Goal: Information Seeking & Learning: Learn about a topic

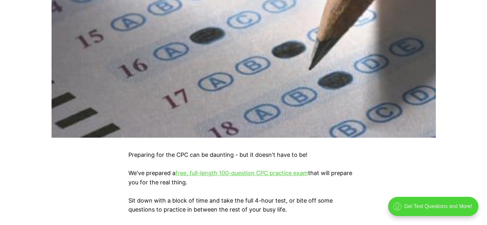
scroll to position [320, 0]
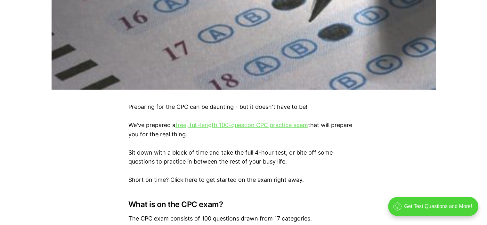
click at [229, 127] on link "free, full-length 100-question CPC practice exam" at bounding box center [241, 125] width 133 height 7
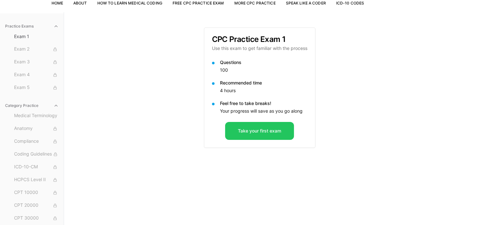
scroll to position [47, 0]
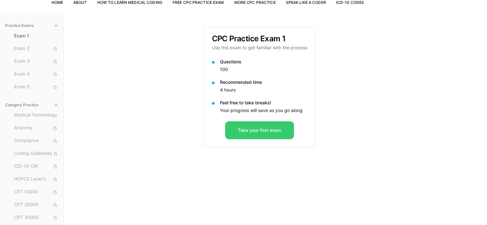
click at [259, 127] on button "Take your first exam" at bounding box center [259, 130] width 69 height 18
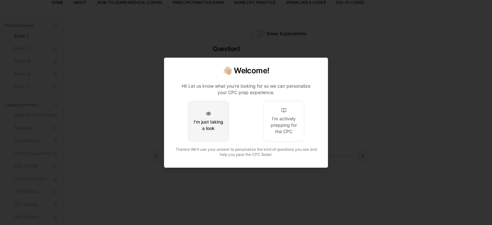
click at [205, 134] on button "I'm just taking a look" at bounding box center [208, 121] width 41 height 41
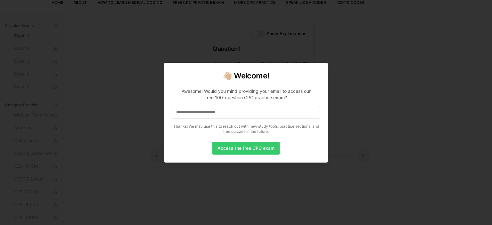
click at [254, 150] on button "Access the free CPC exam" at bounding box center [245, 148] width 67 height 13
click at [224, 116] on input at bounding box center [246, 112] width 148 height 13
click at [241, 149] on button "Access the free CPC exam" at bounding box center [245, 148] width 67 height 13
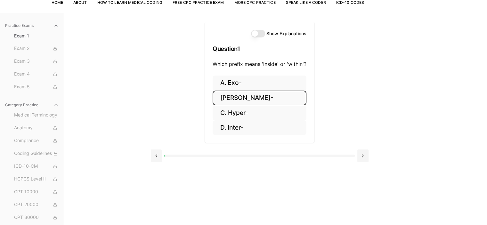
click at [229, 97] on button "[PERSON_NAME]-" at bounding box center [260, 98] width 94 height 15
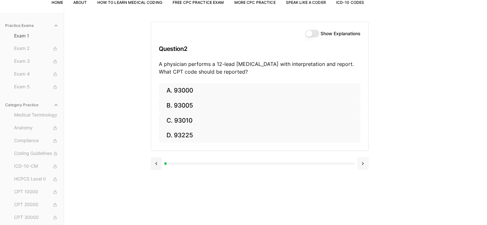
click at [362, 163] on button at bounding box center [362, 163] width 11 height 13
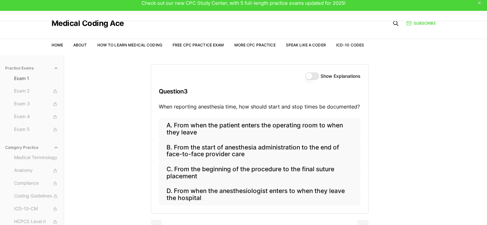
scroll to position [0, 0]
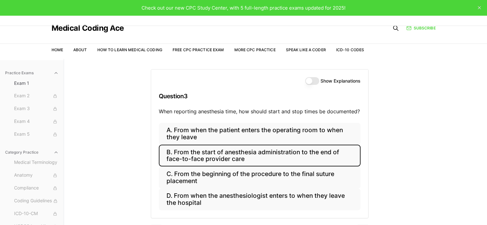
click at [215, 162] on button "B. From the start of anesthesia administration to the end of face-to-face provi…" at bounding box center [260, 156] width 202 height 22
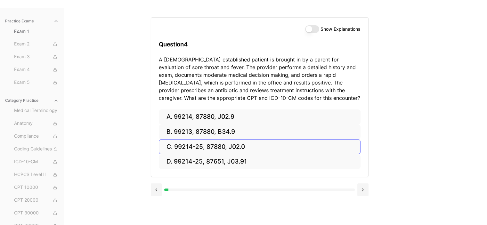
scroll to position [59, 0]
